Goal: Information Seeking & Learning: Find specific fact

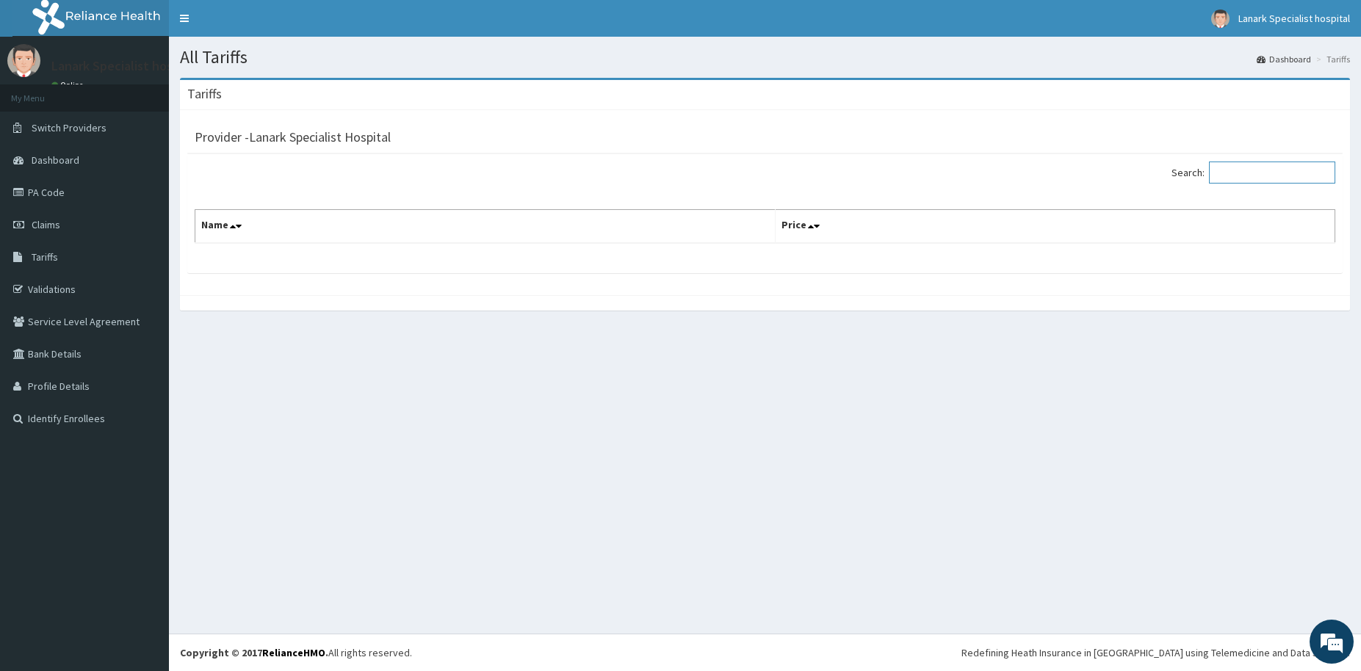
click at [1246, 179] on input "Search:" at bounding box center [1272, 173] width 126 height 22
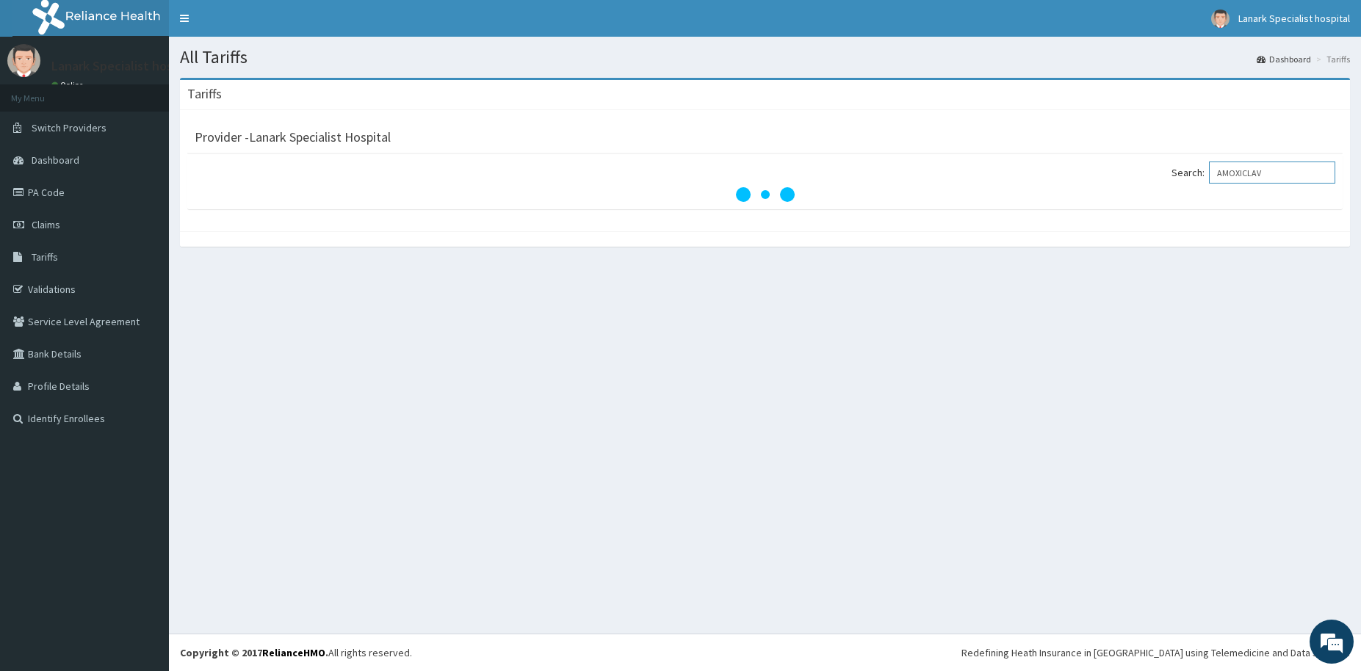
type input "AMOXICLAV"
click at [627, 397] on div "All Tariffs Dashboard Tariffs [GEOGRAPHIC_DATA] Provider - Lanark Specialist Ho…" at bounding box center [765, 335] width 1192 height 597
click at [64, 259] on link "Tariffs" at bounding box center [84, 257] width 169 height 32
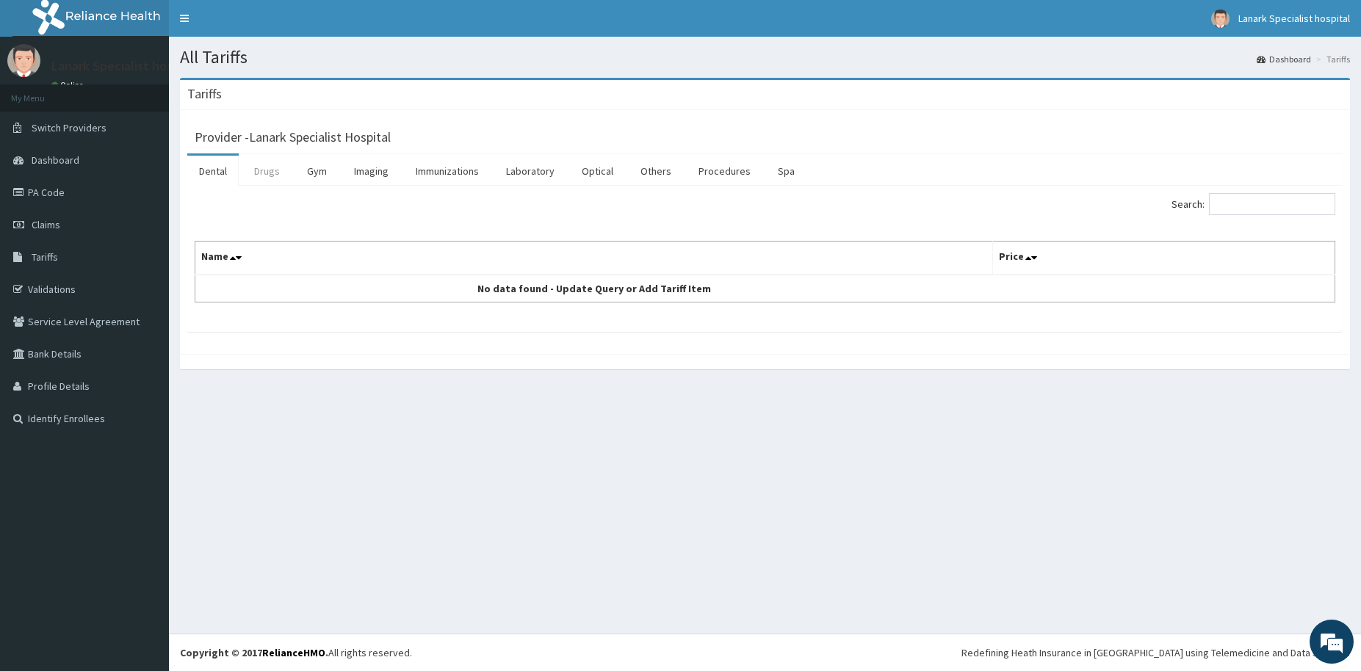
click at [261, 162] on link "Drugs" at bounding box center [266, 171] width 49 height 31
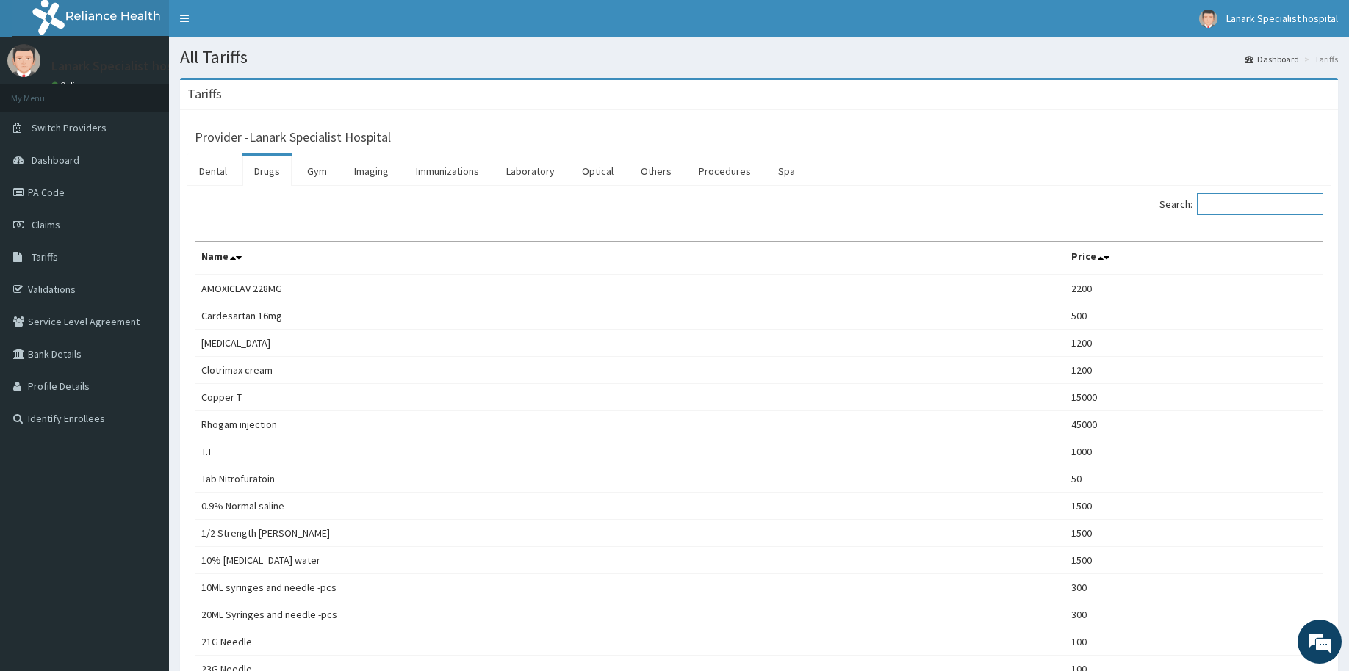
click at [1251, 204] on input "Search:" at bounding box center [1260, 204] width 126 height 22
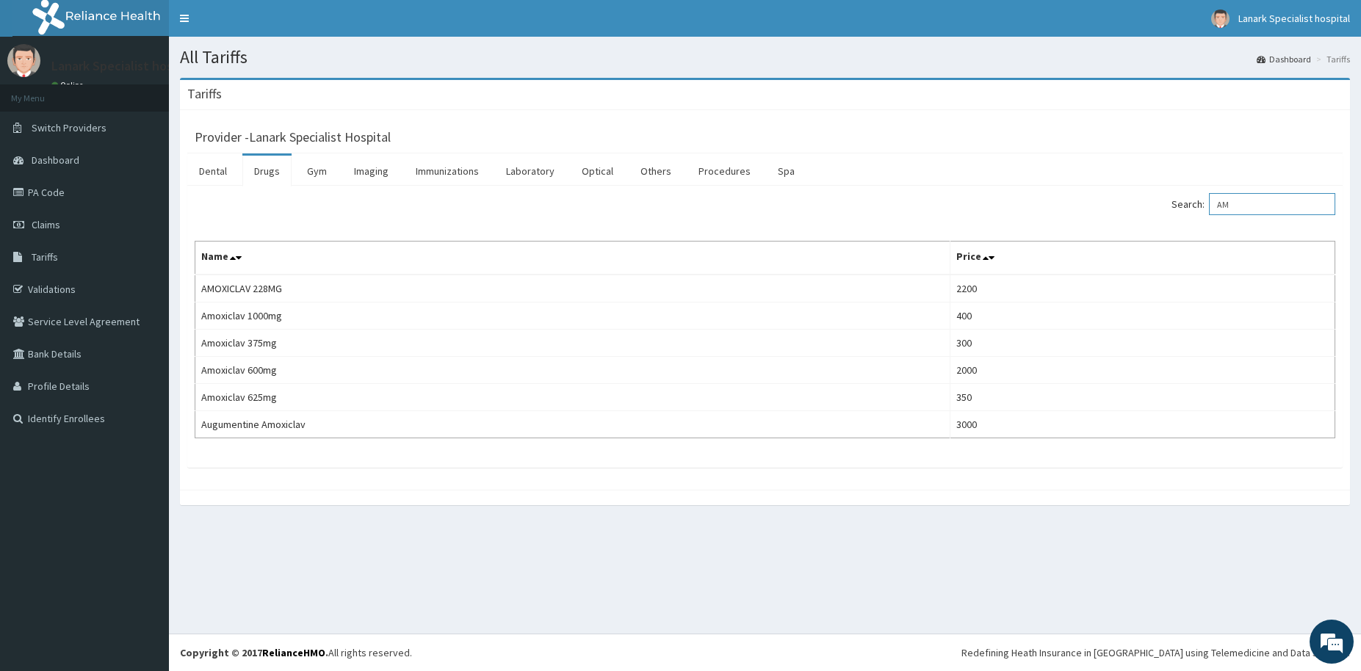
type input "A"
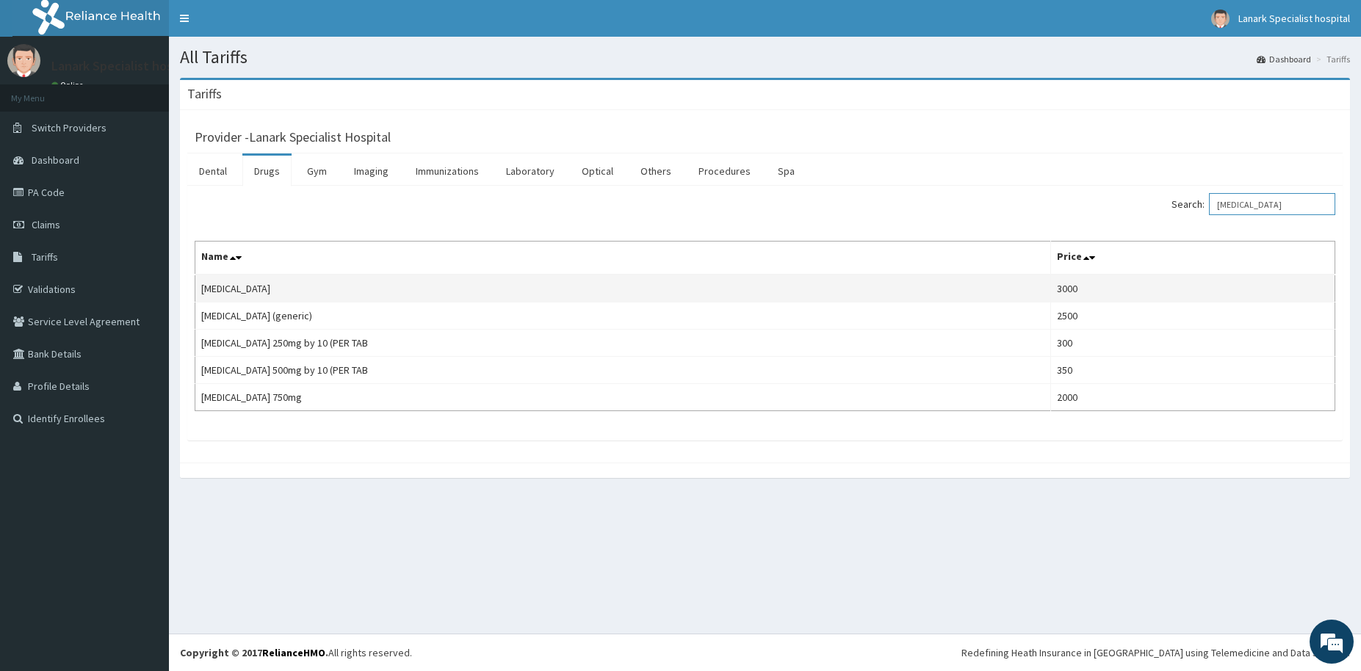
type input "[MEDICAL_DATA]"
click at [252, 292] on td "[MEDICAL_DATA]" at bounding box center [623, 289] width 856 height 28
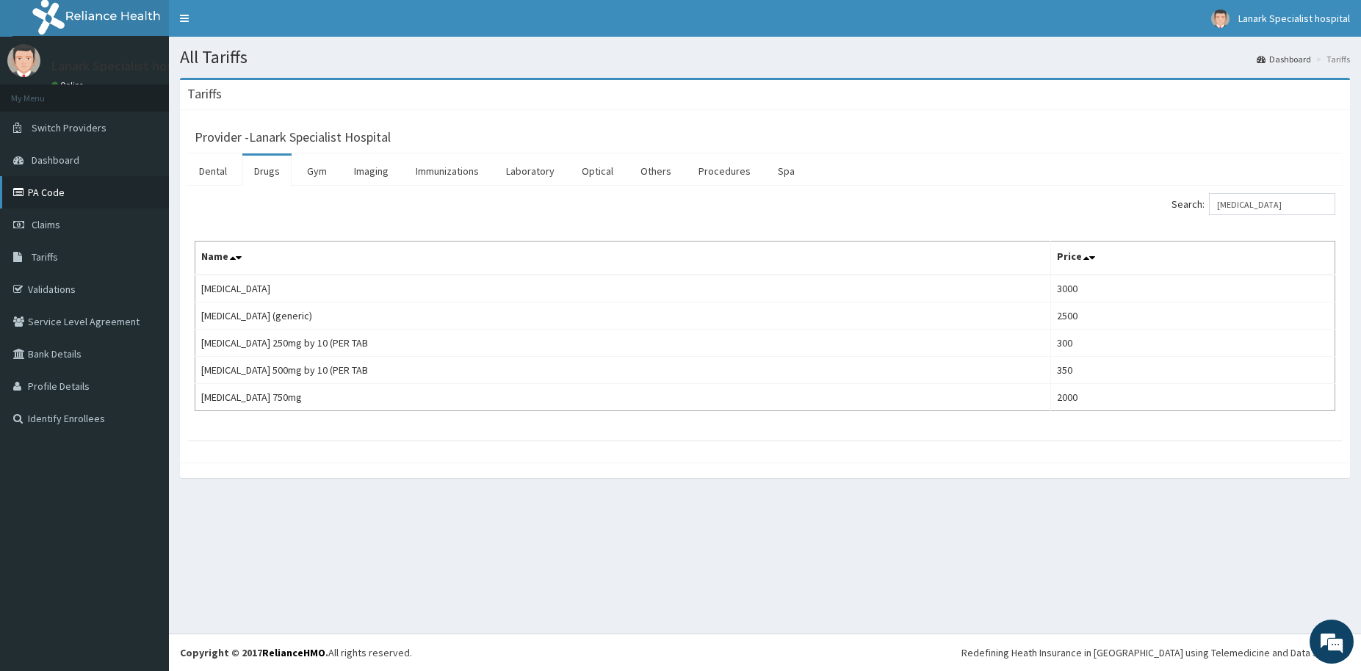
click at [65, 192] on link "PA Code" at bounding box center [84, 192] width 169 height 32
